Goal: Task Accomplishment & Management: Manage account settings

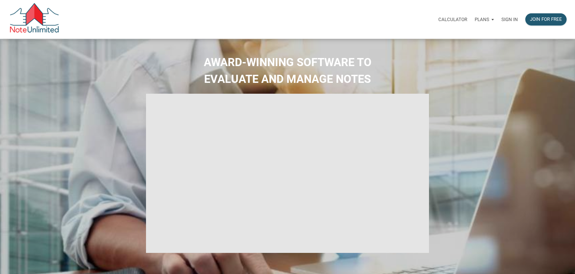
click at [508, 19] on p "Sign in" at bounding box center [509, 20] width 16 height 6
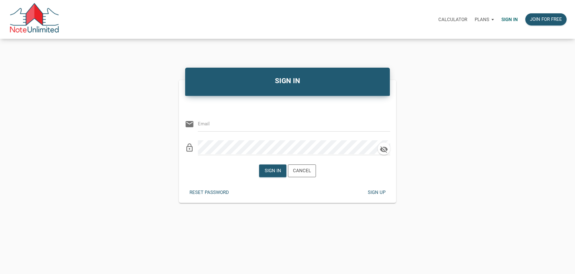
type input "paul@cambranfundinggroup.com"
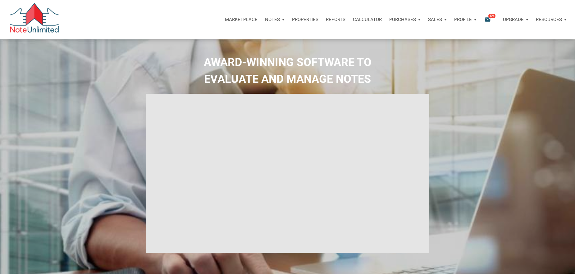
type input "Introduction to new features"
select select
click at [554, 20] on p "Resources" at bounding box center [548, 20] width 26 height 6
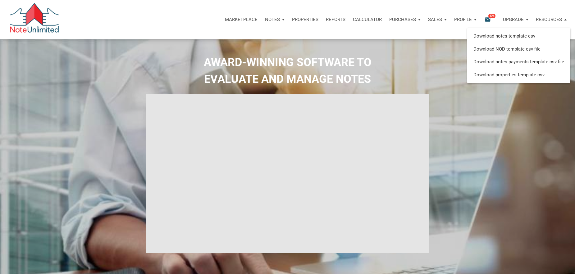
click at [424, 63] on h2 "AWARD-WINNING SOFTWARE TO EVALUATE AND MANAGE NOTES" at bounding box center [287, 71] width 565 height 34
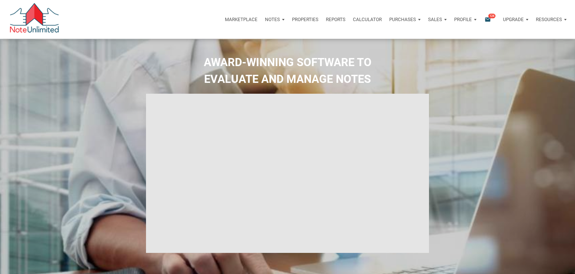
click at [280, 19] on p "Purchases" at bounding box center [272, 20] width 15 height 6
click at [275, 18] on p "Notes" at bounding box center [272, 20] width 15 height 6
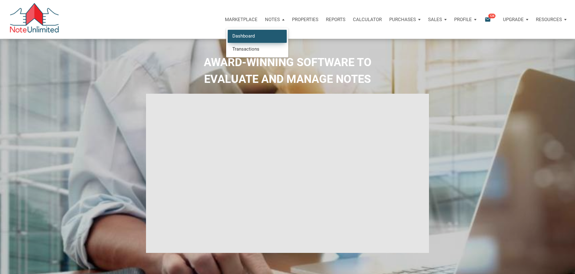
click at [242, 34] on link "Dashboard" at bounding box center [257, 36] width 59 height 13
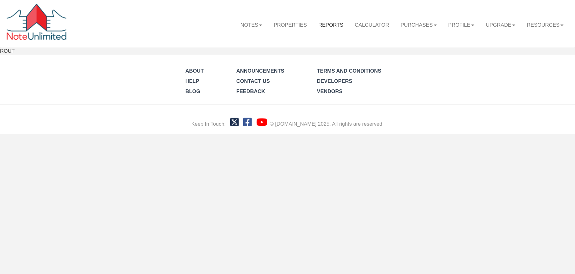
click at [329, 22] on link "Reports" at bounding box center [330, 25] width 36 height 18
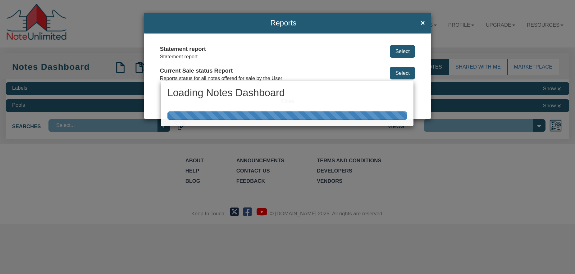
click at [421, 22] on div "Loading Notes Dashboard" at bounding box center [287, 137] width 575 height 274
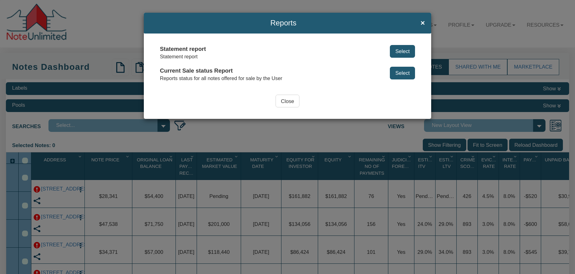
select select "178"
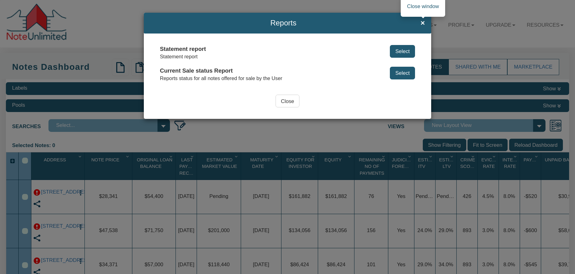
click at [422, 24] on span "×" at bounding box center [422, 23] width 4 height 8
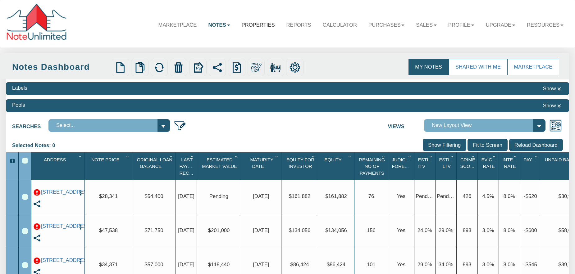
click at [250, 25] on link "Properties" at bounding box center [258, 25] width 45 height 18
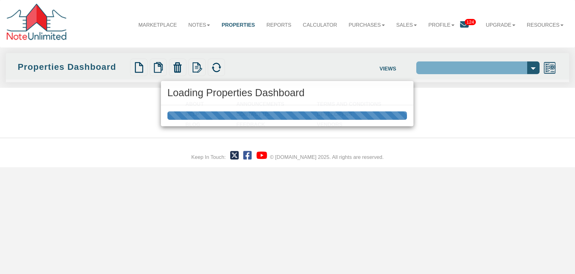
select select "138"
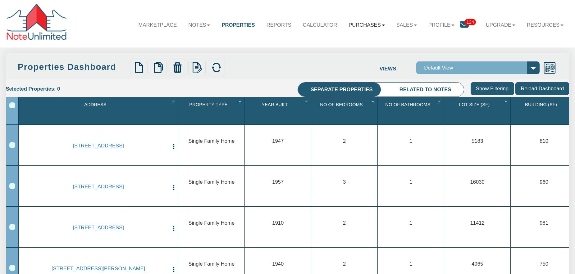
click at [369, 26] on link "Purchases" at bounding box center [366, 25] width 47 height 18
click at [395, 26] on link "Sales" at bounding box center [406, 25] width 32 height 18
click at [444, 25] on link "Profile" at bounding box center [441, 25] width 38 height 18
click at [550, 25] on link "Resources" at bounding box center [545, 25] width 48 height 18
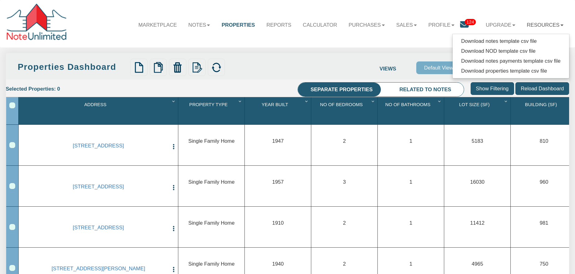
click at [51, 19] on div at bounding box center [37, 24] width 63 height 40
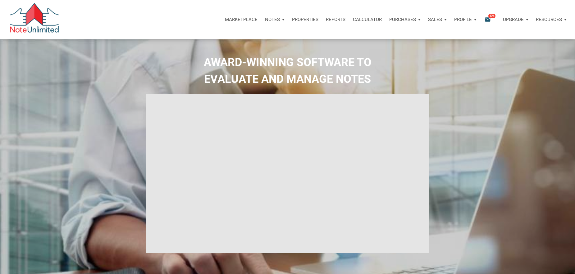
click at [556, 19] on p "Resources" at bounding box center [548, 20] width 26 height 6
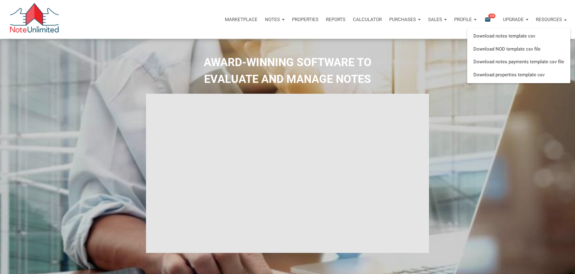
click at [512, 16] on div "Upgrade" at bounding box center [513, 19] width 21 height 7
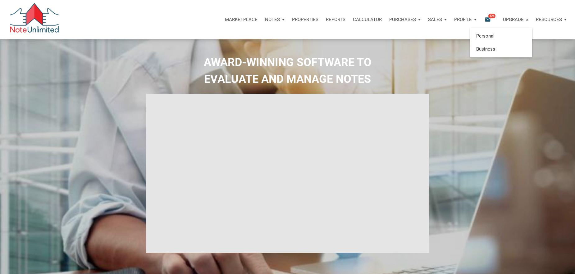
click at [518, 84] on h2 "AWARD-WINNING SOFTWARE TO EVALUATE AND MANAGE NOTES" at bounding box center [287, 71] width 565 height 34
click at [487, 21] on icon "email" at bounding box center [487, 19] width 7 height 7
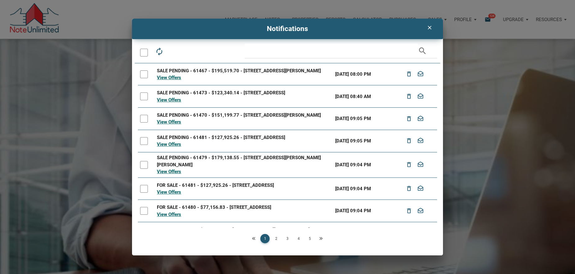
click at [320, 238] on icon "Next" at bounding box center [321, 239] width 4 height 4
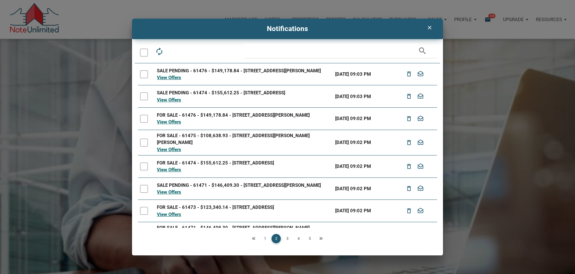
click at [299, 238] on link "4" at bounding box center [298, 238] width 9 height 9
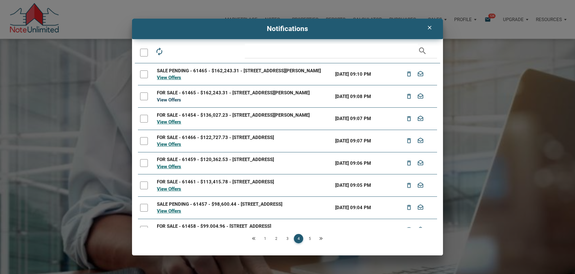
click at [170, 102] on link "View Offers" at bounding box center [169, 100] width 24 height 6
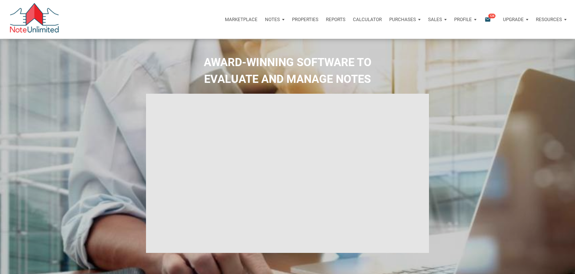
type input "Introduction to new features"
select select
click at [548, 20] on p "Resources" at bounding box center [548, 20] width 26 height 6
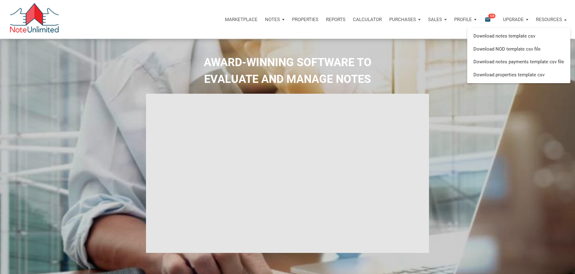
click at [515, 19] on p "Upgrade" at bounding box center [513, 20] width 21 height 6
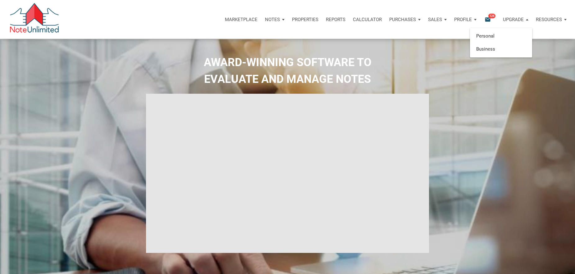
click at [488, 19] on icon "email" at bounding box center [487, 19] width 7 height 7
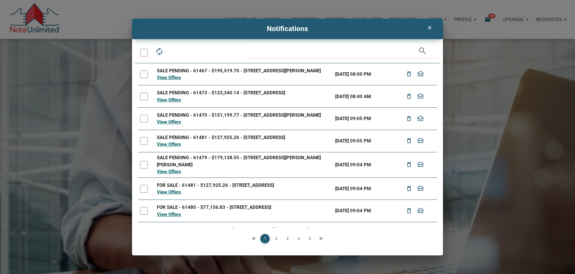
click at [91, 94] on div "clear Notifications autorenew delete_outline drafts email search SALE PENDING -…" at bounding box center [287, 137] width 575 height 237
click at [514, 165] on div "clear Notifications autorenew delete_outline drafts email search SALE PENDING -…" at bounding box center [287, 137] width 575 height 237
click at [430, 29] on icon "clear" at bounding box center [428, 28] width 7 height 6
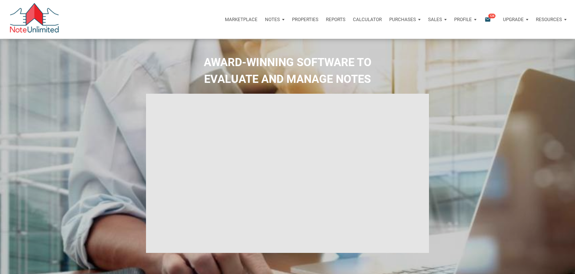
click at [288, 20] on div "Sales" at bounding box center [274, 19] width 27 height 19
click at [400, 46] on link "Orders" at bounding box center [419, 49] width 59 height 13
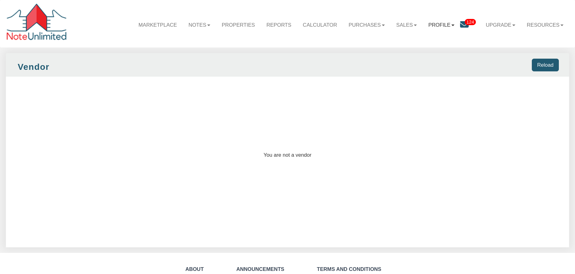
click at [441, 25] on link "Profile" at bounding box center [441, 25] width 38 height 18
click at [403, 25] on link "Sales" at bounding box center [406, 25] width 32 height 18
click at [207, 26] on b at bounding box center [208, 26] width 3 height 2
click at [166, 41] on link "Dashboard" at bounding box center [182, 41] width 67 height 10
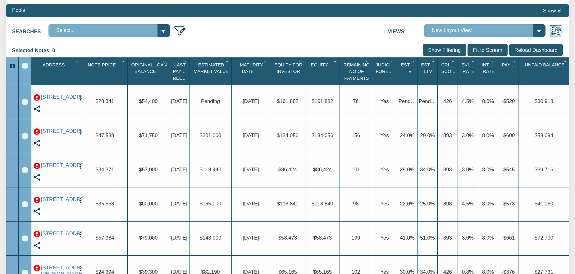
click at [255, 36] on div "Searches Select... Views Current Assets Default View New Layout View NS Default…" at bounding box center [287, 29] width 563 height 16
